Goal: Find specific page/section: Find specific page/section

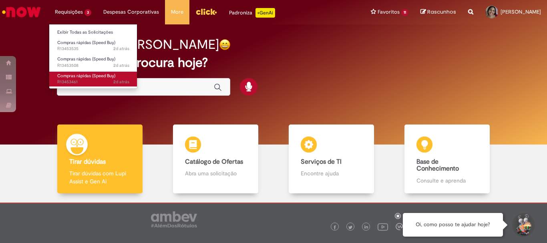
click at [92, 77] on span "Compras rápidas (Speed Buy)" at bounding box center [86, 76] width 58 height 6
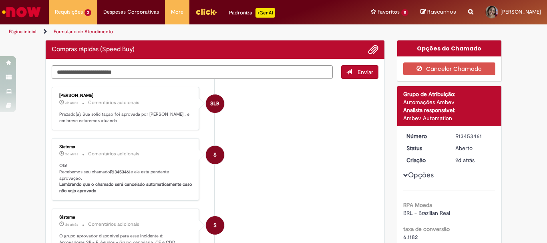
click at [28, 12] on img "Ir para a Homepage" at bounding box center [21, 12] width 41 height 16
